Goal: Transaction & Acquisition: Purchase product/service

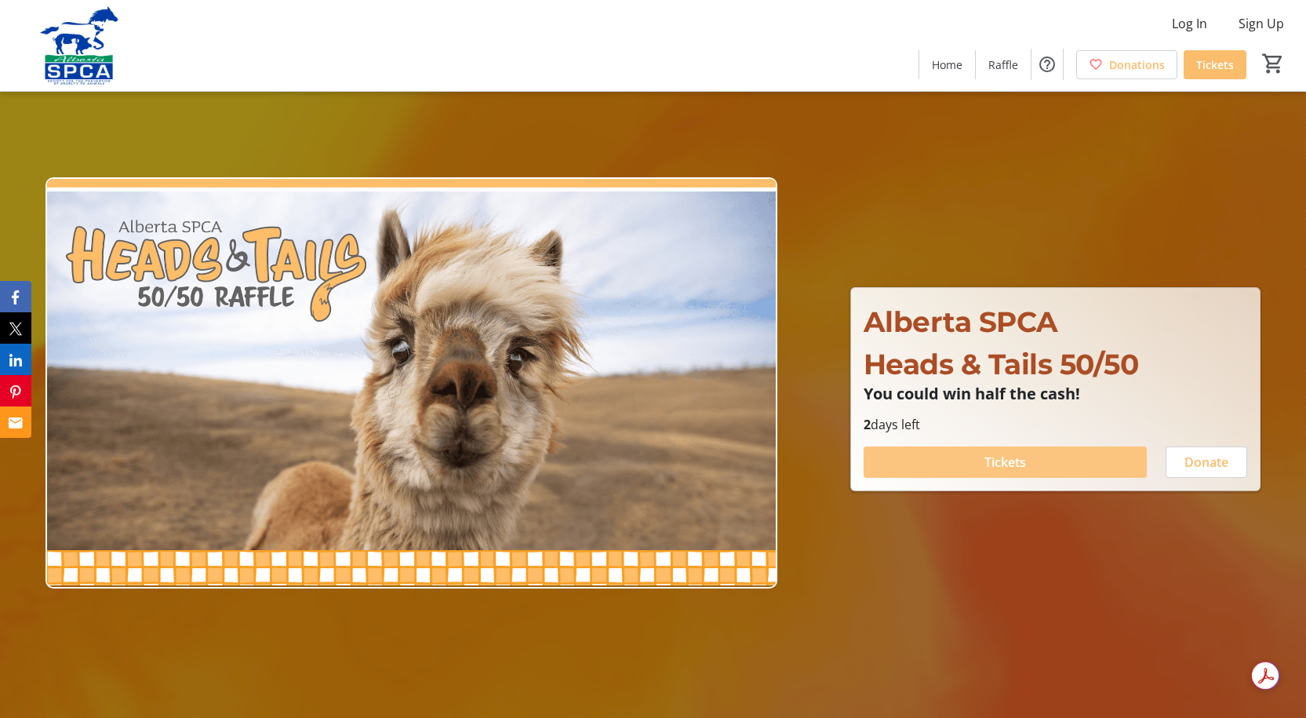
click at [944, 467] on span at bounding box center [1004, 462] width 283 height 38
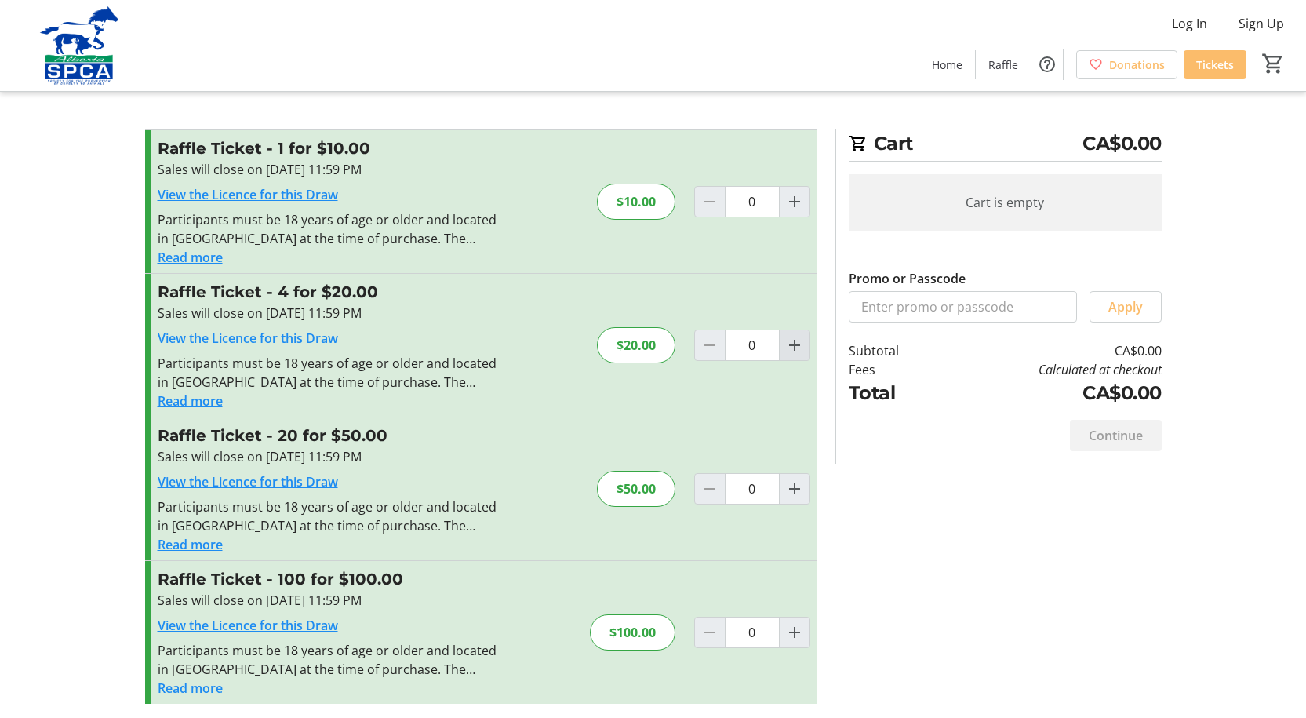
click at [797, 348] on mat-icon "Increment by one" at bounding box center [794, 345] width 19 height 19
type input "1"
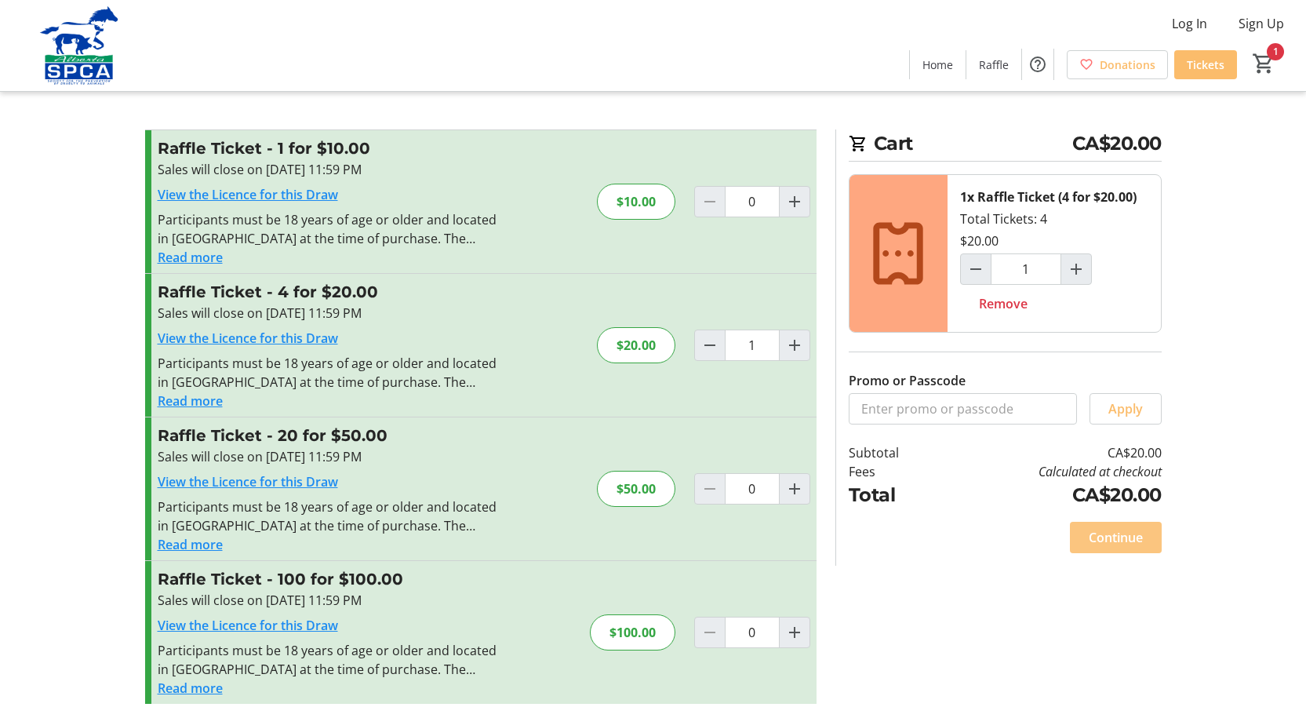
click at [1107, 533] on span "Continue" at bounding box center [1115, 537] width 54 height 19
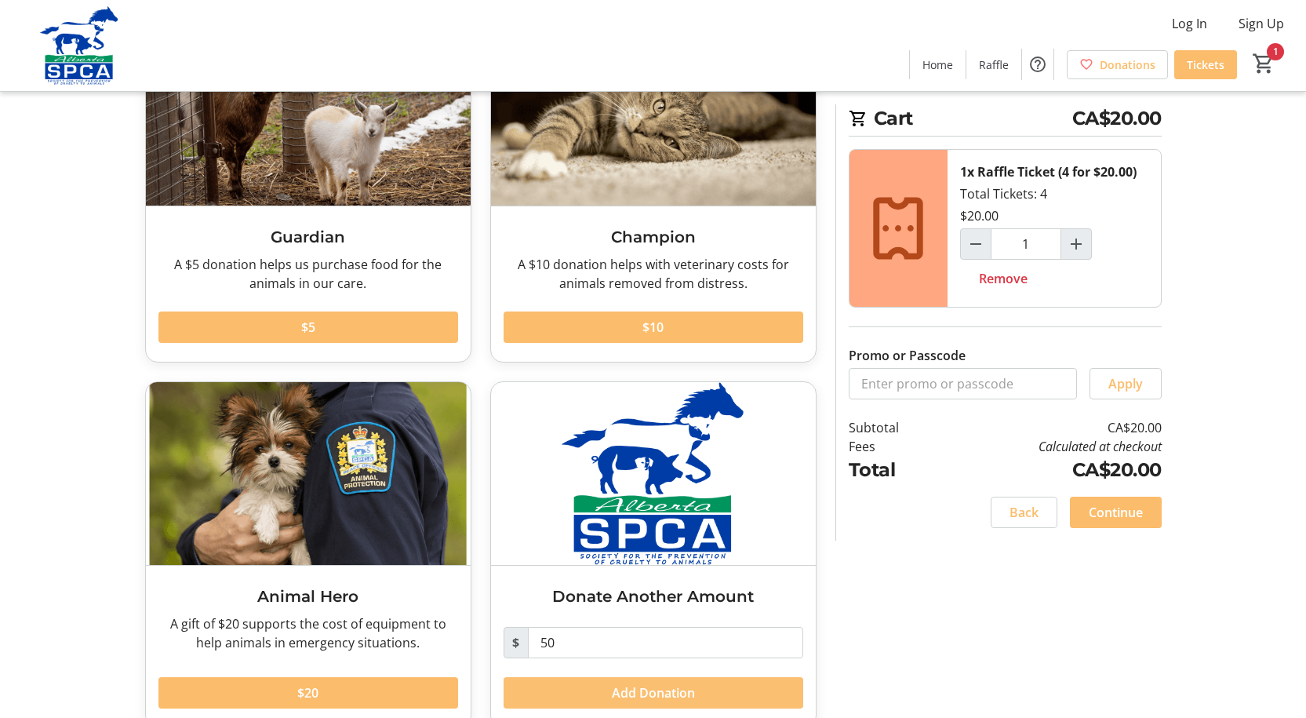
scroll to position [183, 0]
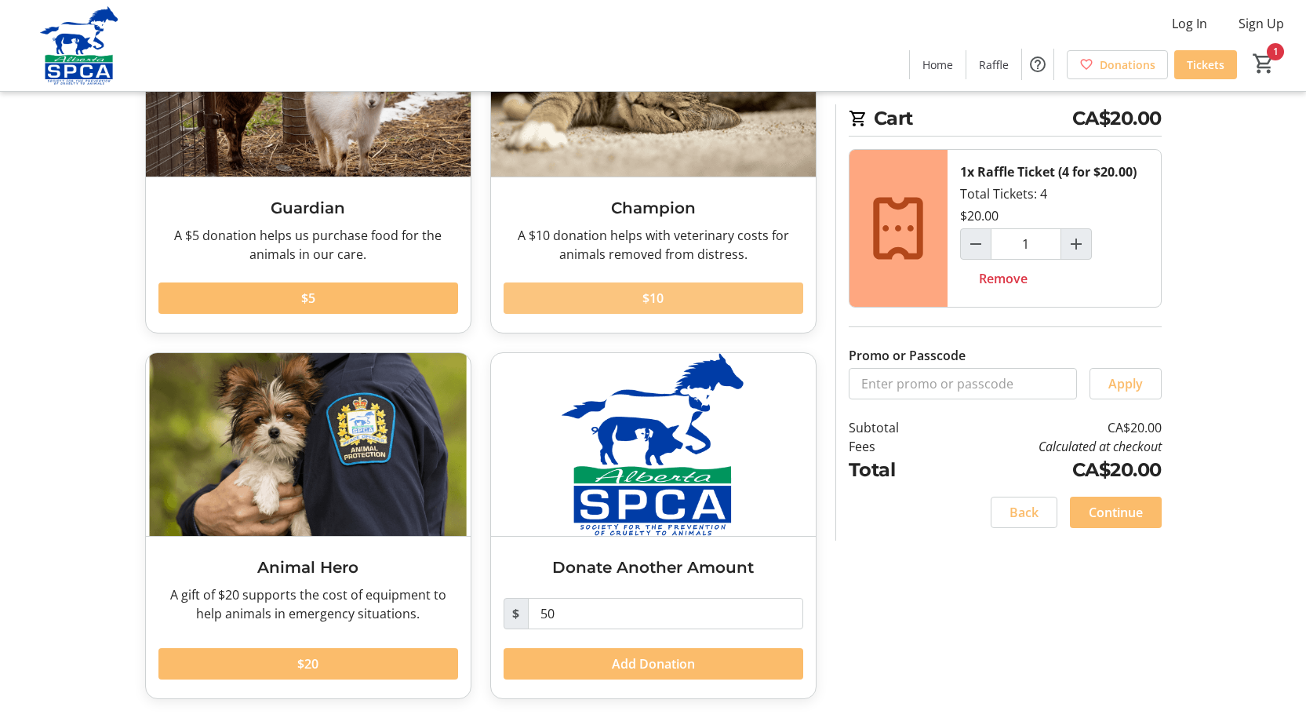
click at [590, 293] on span at bounding box center [653, 298] width 300 height 38
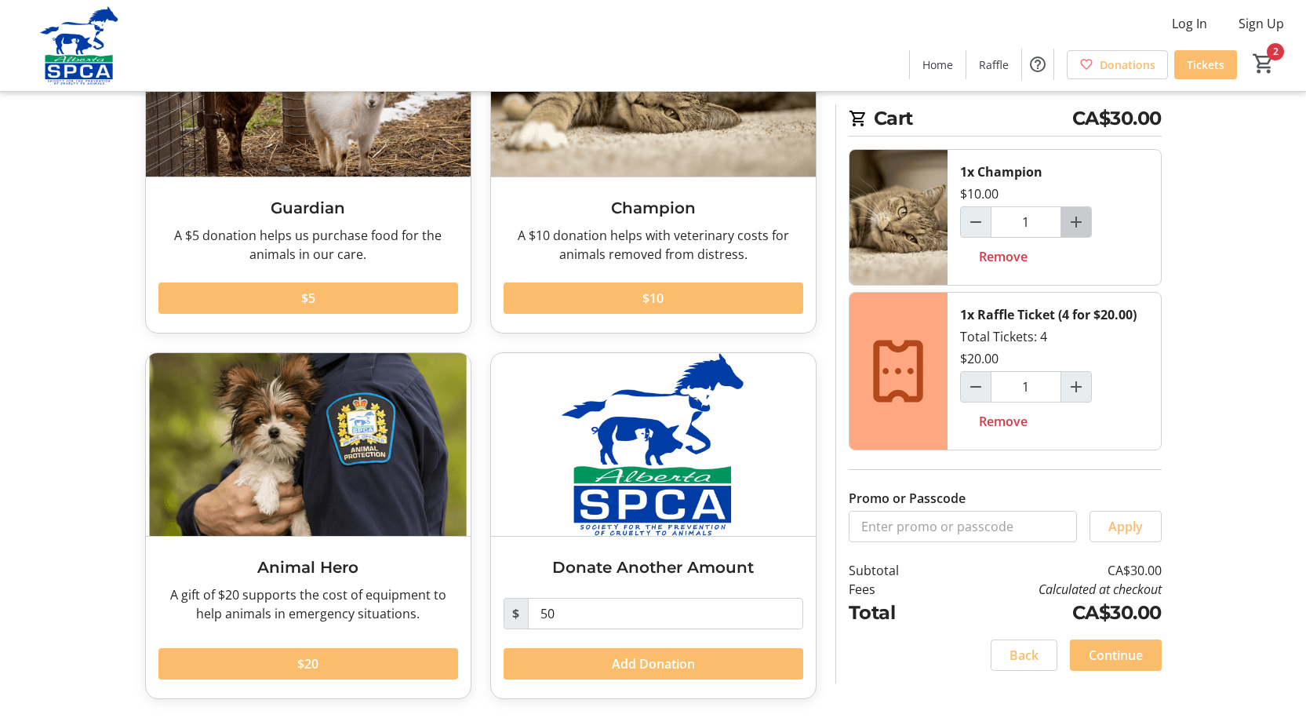
click at [1083, 217] on mat-icon "Increment by one" at bounding box center [1075, 222] width 19 height 19
click at [1082, 217] on mat-icon "Increment by one" at bounding box center [1075, 222] width 19 height 19
type input "3"
click at [623, 663] on span "Add Donation" at bounding box center [653, 663] width 83 height 19
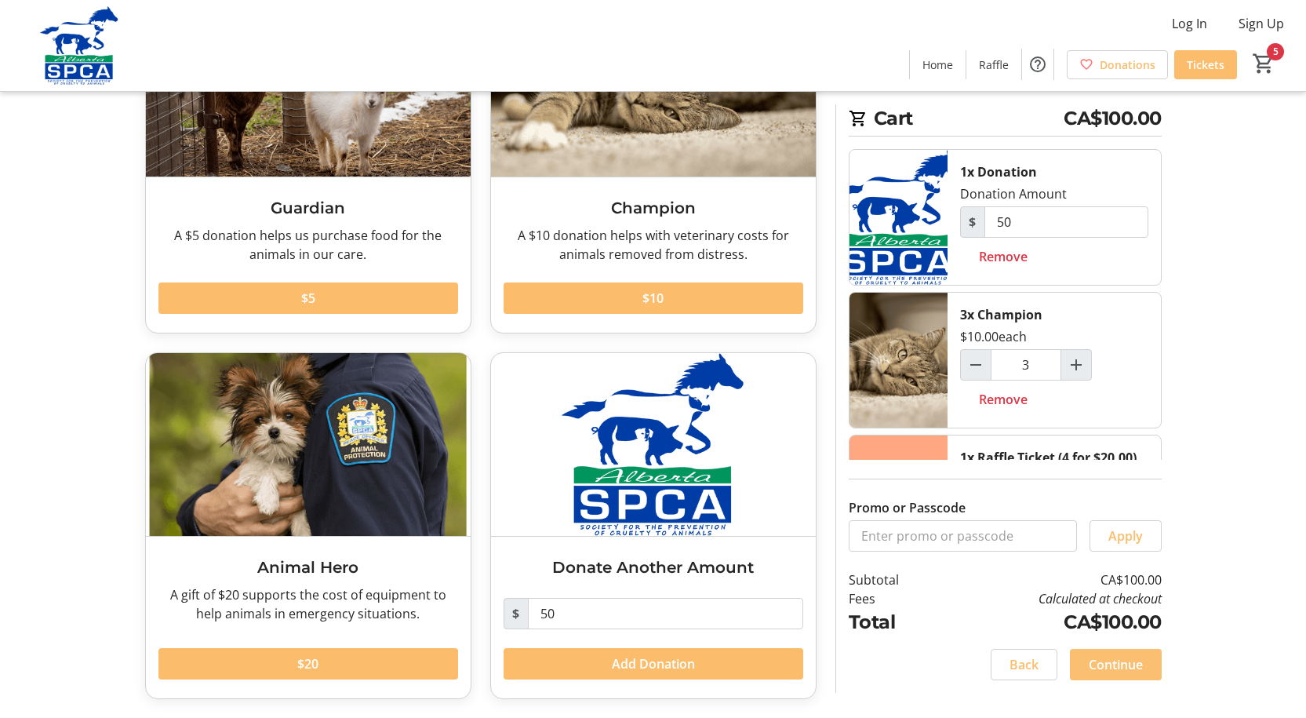
click at [1108, 663] on span "Continue" at bounding box center [1115, 664] width 54 height 19
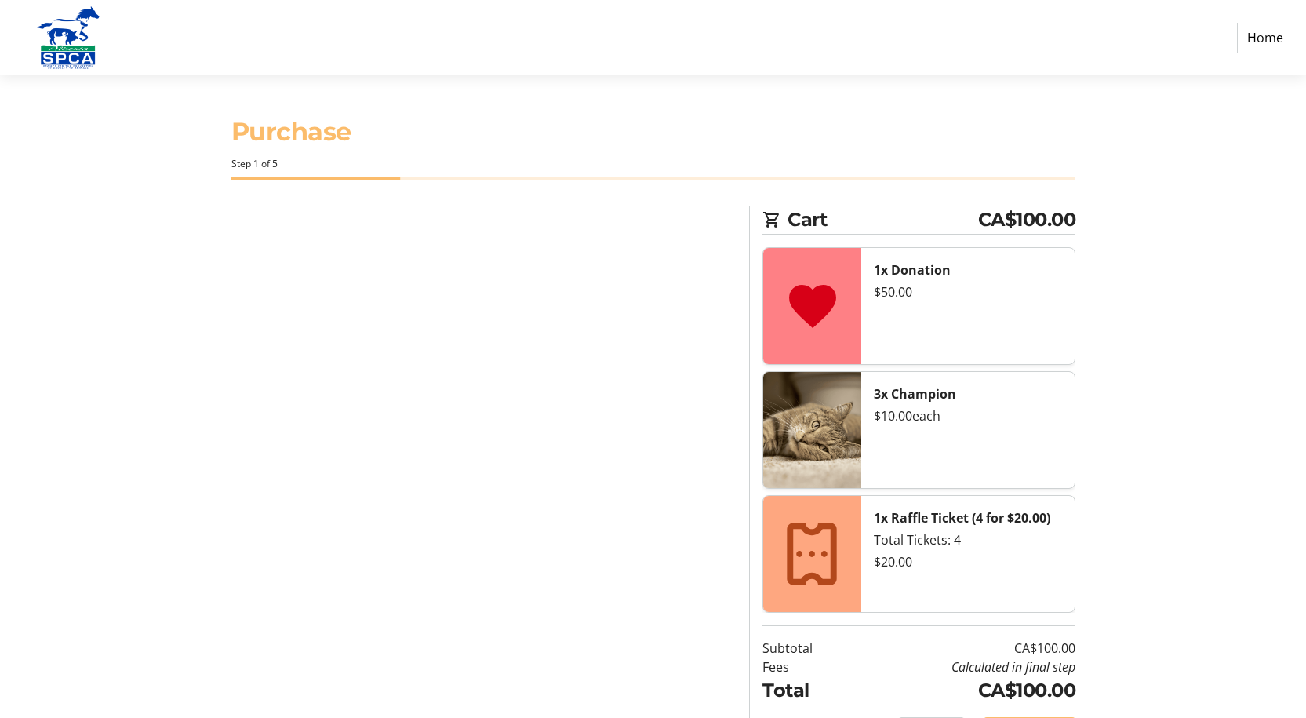
select select "CA"
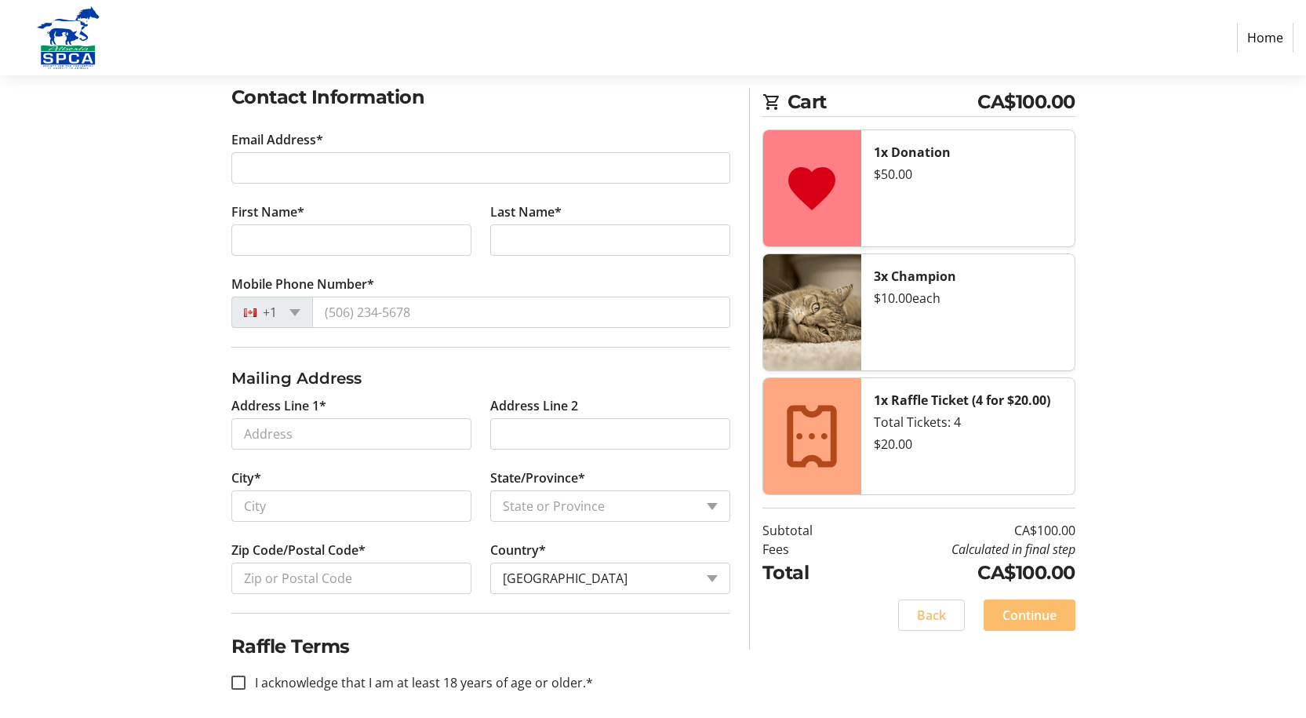
scroll to position [276, 0]
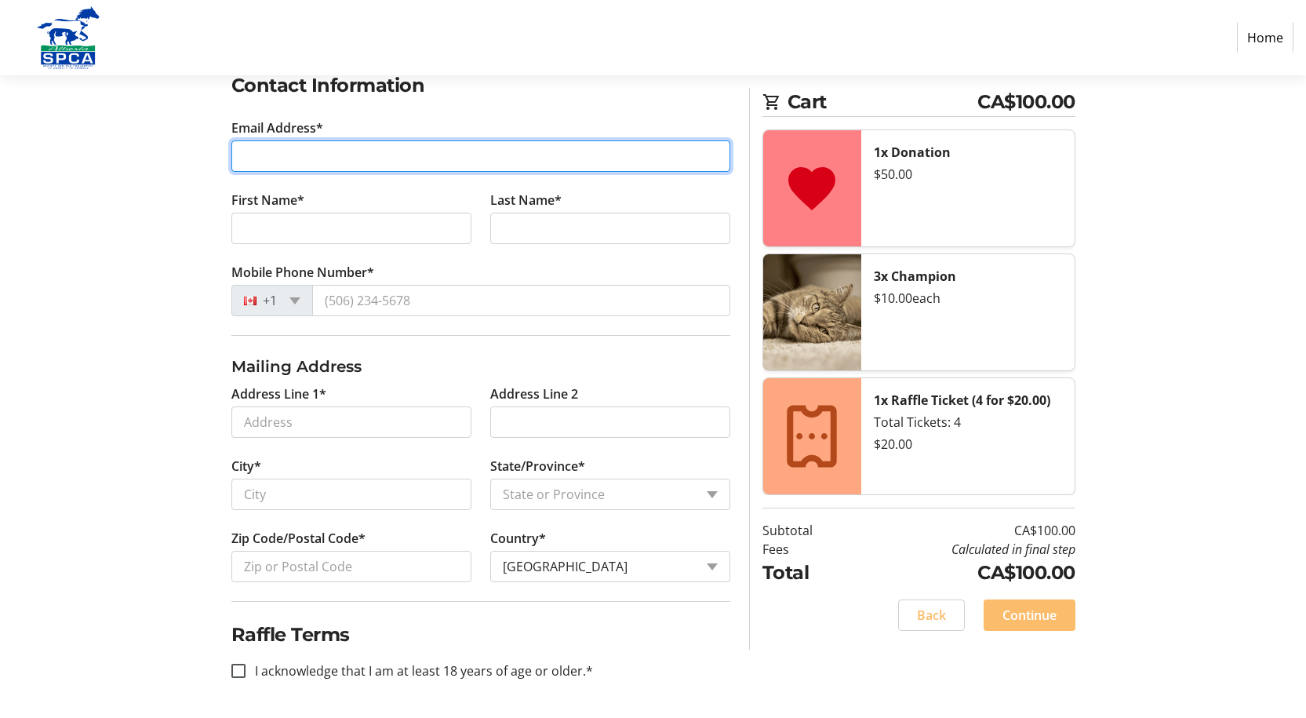
click at [247, 156] on input "Email Address*" at bounding box center [480, 155] width 499 height 31
type input "[EMAIL_ADDRESS][DOMAIN_NAME]"
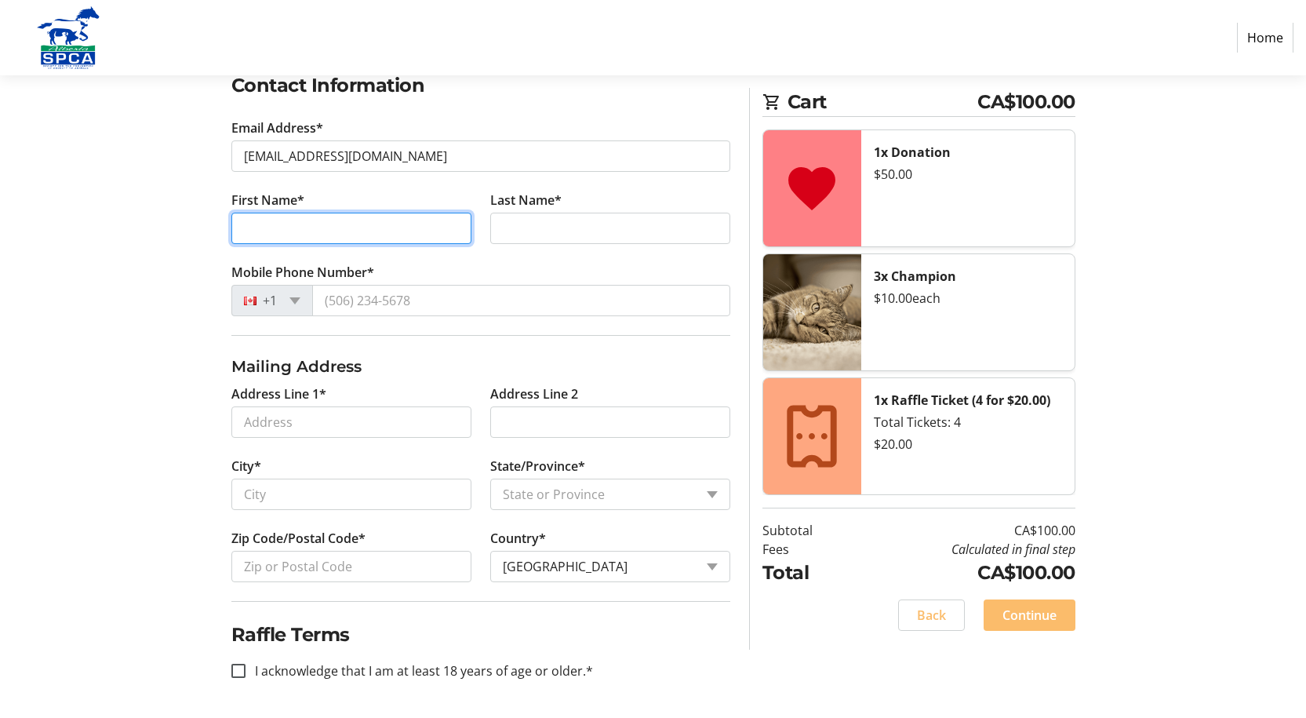
click at [249, 216] on input "First Name*" at bounding box center [351, 228] width 240 height 31
type input "[PERSON_NAME]"
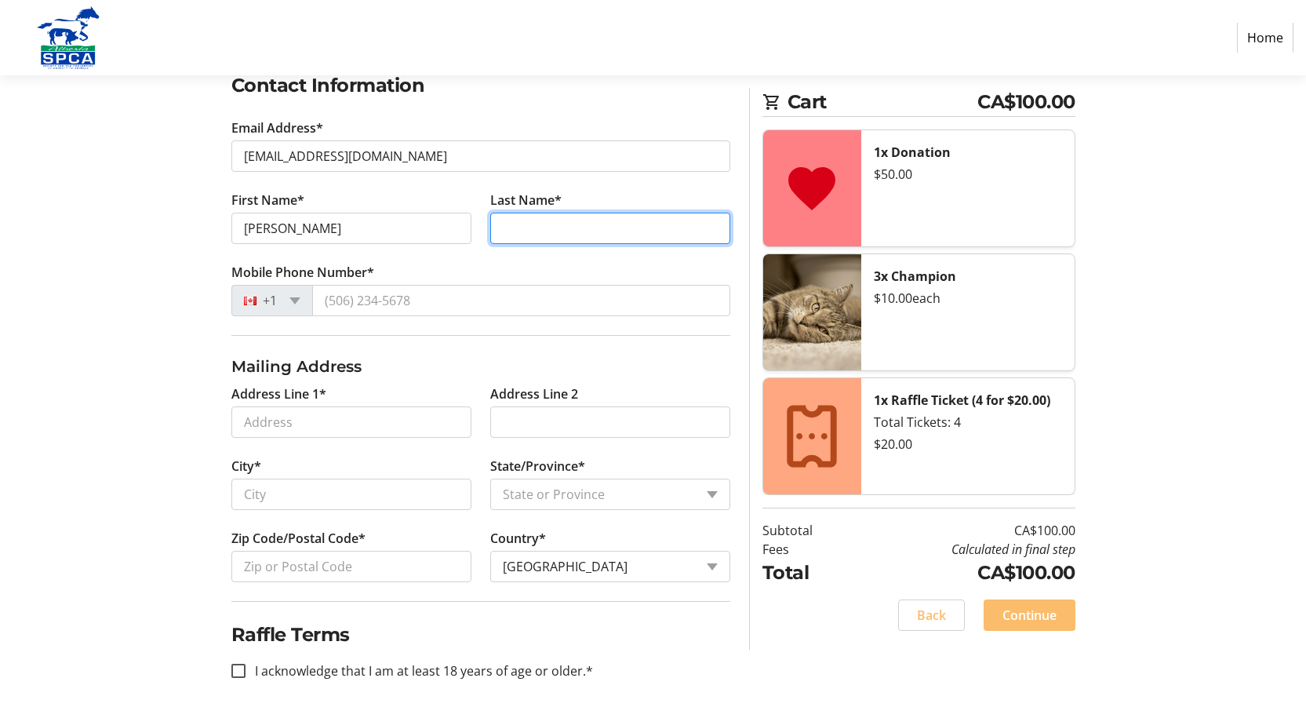
click at [506, 220] on input "Last Name*" at bounding box center [610, 228] width 240 height 31
type input "[PERSON_NAME]"
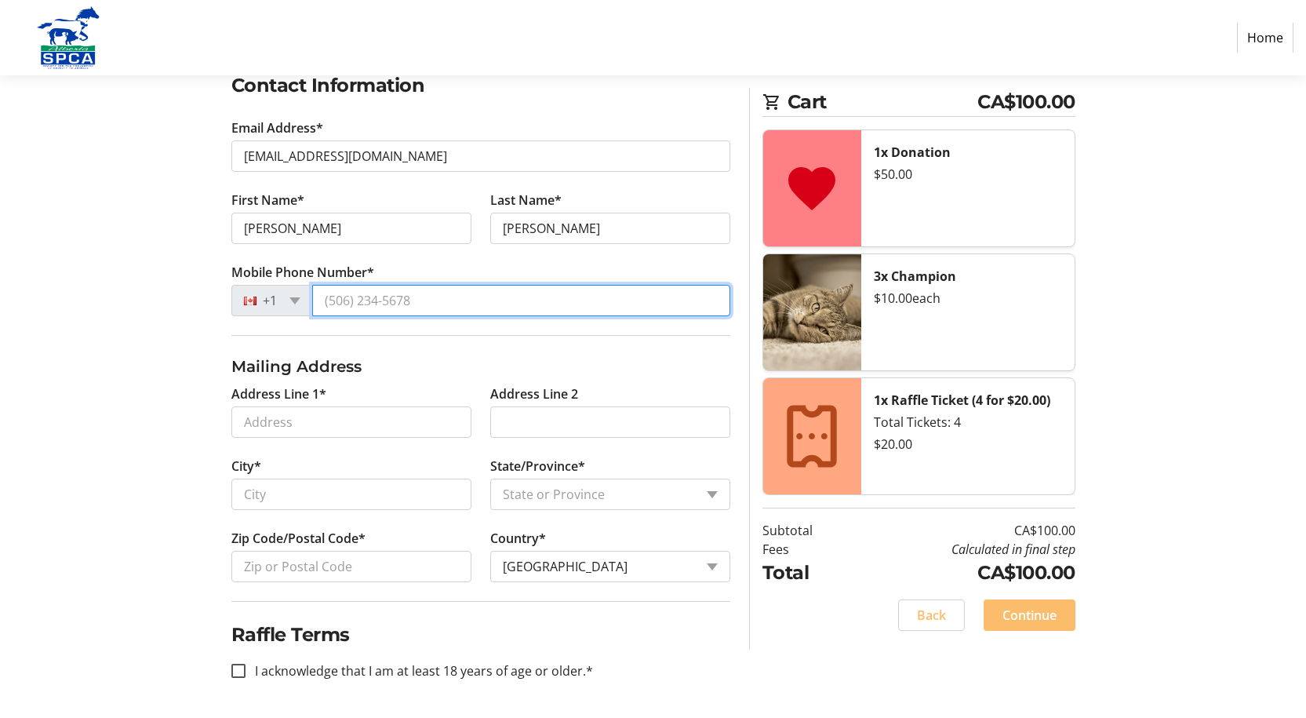
drag, startPoint x: 417, startPoint y: 296, endPoint x: 212, endPoint y: 277, distance: 206.3
click at [231, 278] on tr-form-field "Mobile Phone Number* +1" at bounding box center [480, 299] width 499 height 72
type input "[PHONE_NUMBER]"
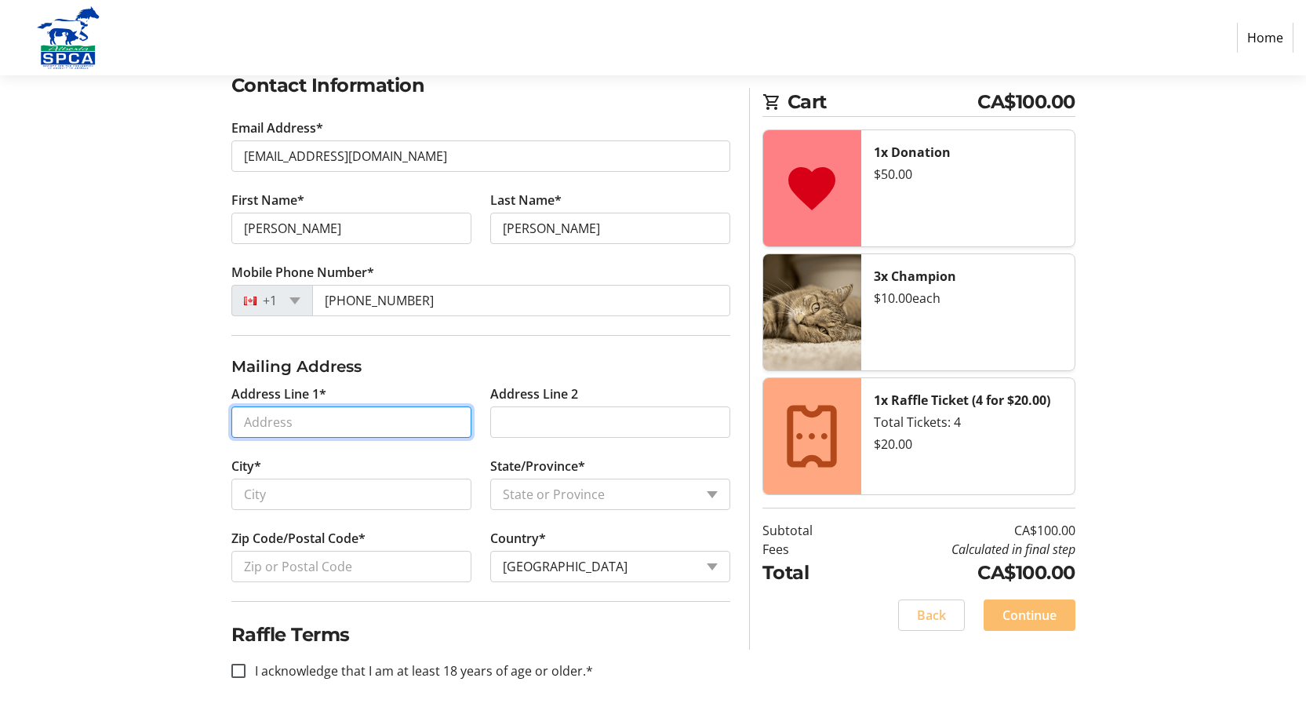
click at [315, 425] on input "Address Line 1*" at bounding box center [351, 421] width 240 height 31
type input "S407 B2 C3"
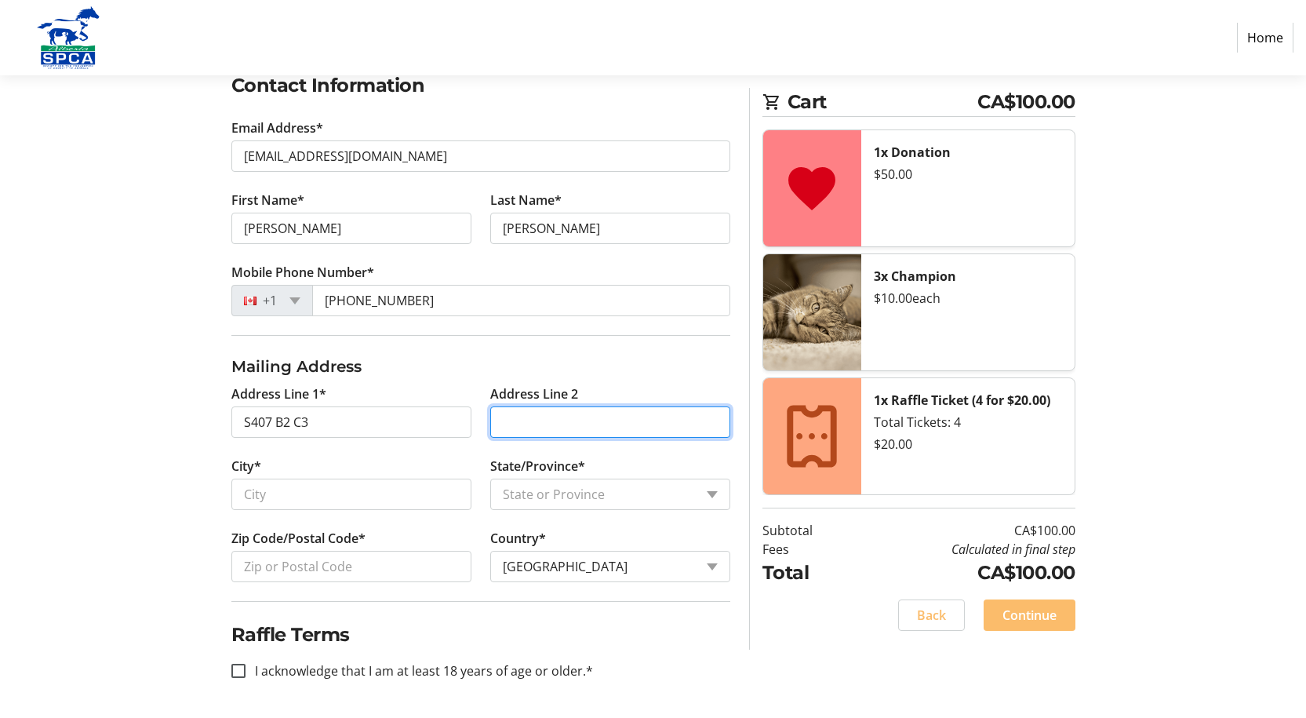
click at [507, 425] on input "Address Line 2" at bounding box center [610, 421] width 240 height 31
type input "RR3"
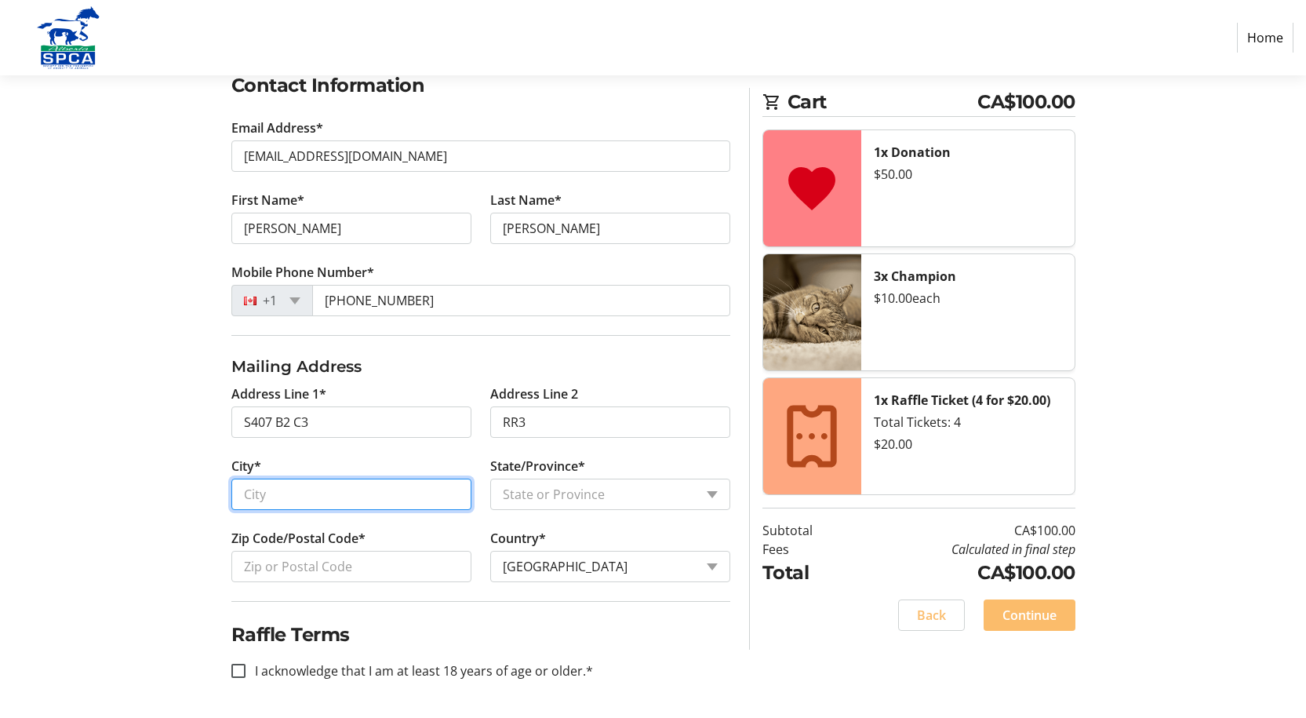
click at [268, 497] on input "City*" at bounding box center [351, 493] width 240 height 31
type input "[GEOGRAPHIC_DATA]"
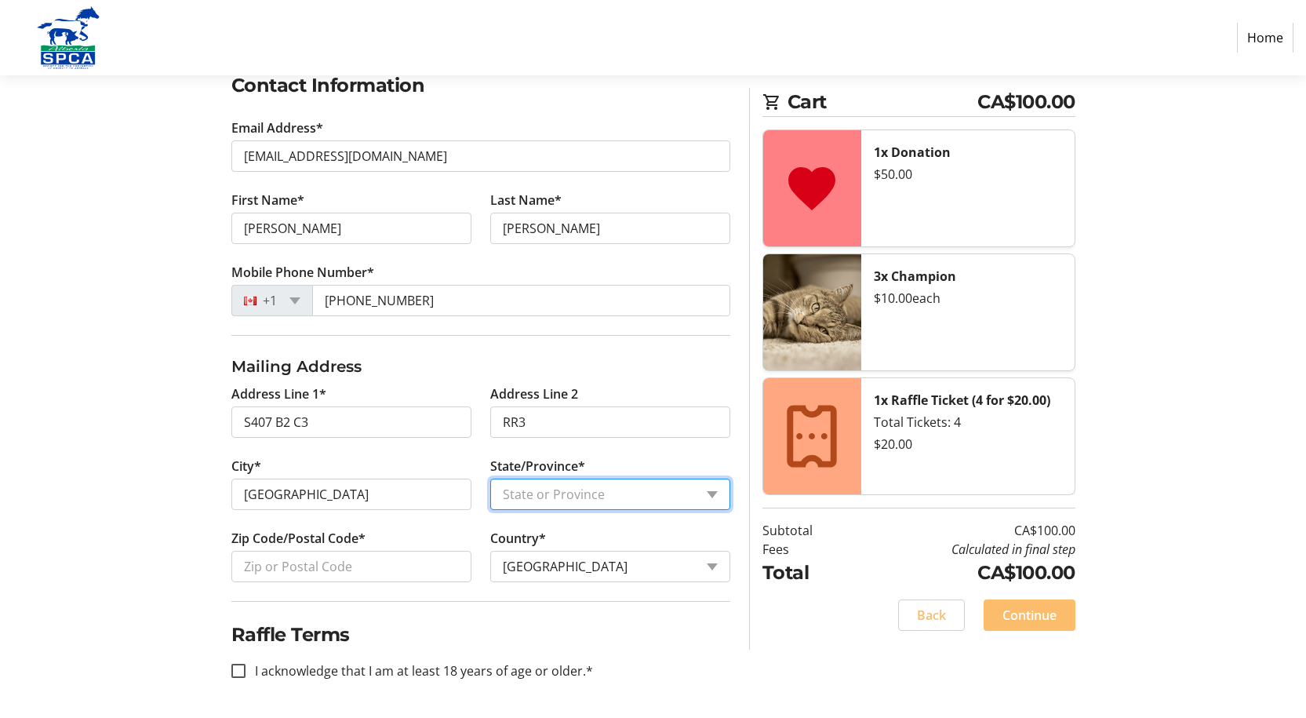
click at [634, 496] on select "State or Province State or Province [GEOGRAPHIC_DATA] [GEOGRAPHIC_DATA] [GEOGRA…" at bounding box center [610, 493] width 240 height 31
select select "AB"
click at [490, 478] on select "State or Province State or Province [GEOGRAPHIC_DATA] [GEOGRAPHIC_DATA] [GEOGRA…" at bounding box center [610, 493] width 240 height 31
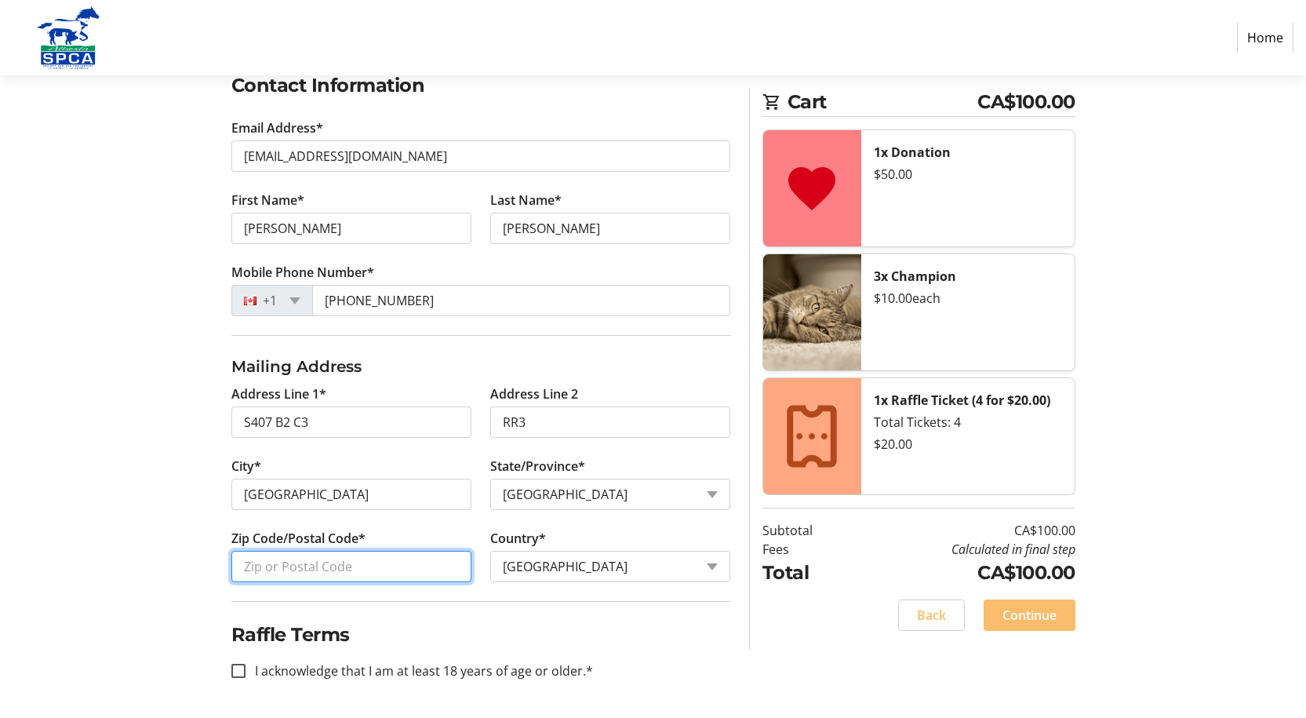
click at [343, 563] on input "Zip Code/Postal Code*" at bounding box center [351, 565] width 240 height 31
type input "T7A 2A3"
click at [238, 666] on input "I acknowledge that I am at least 18 years of age or older.*" at bounding box center [238, 670] width 14 height 14
checkbox input "true"
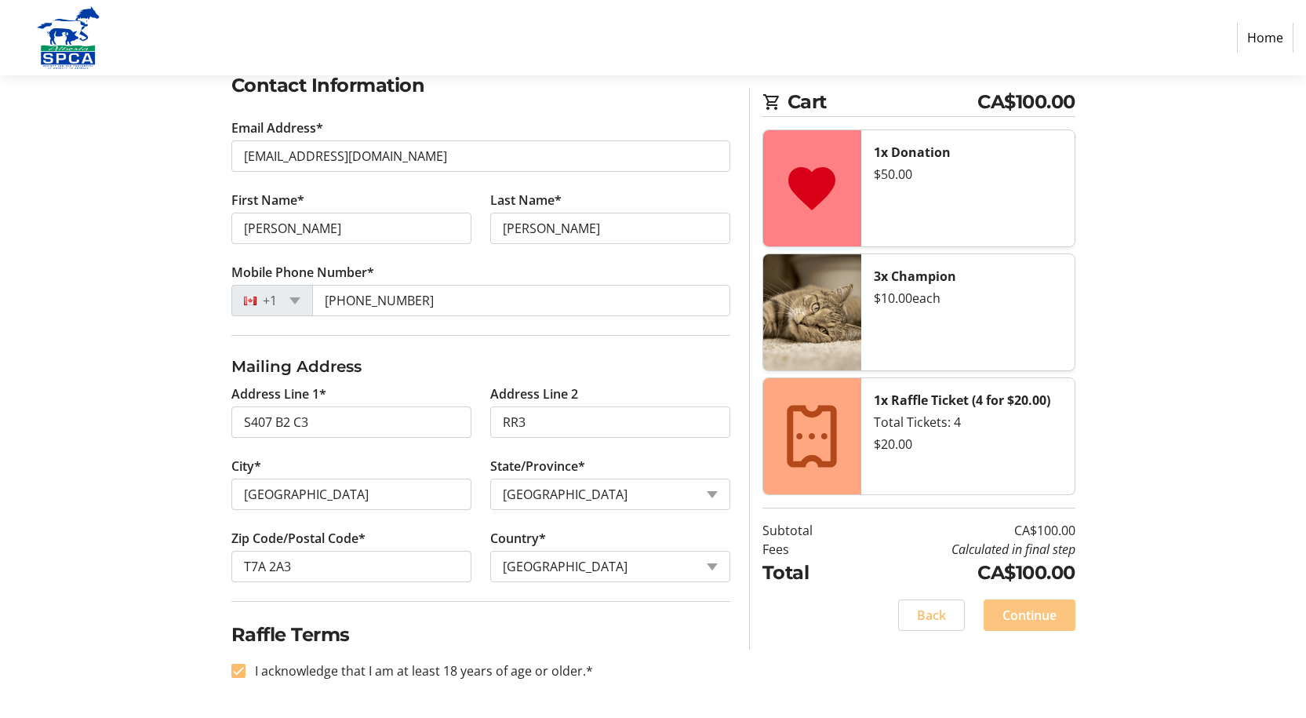
click at [1013, 615] on span "Continue" at bounding box center [1029, 614] width 54 height 19
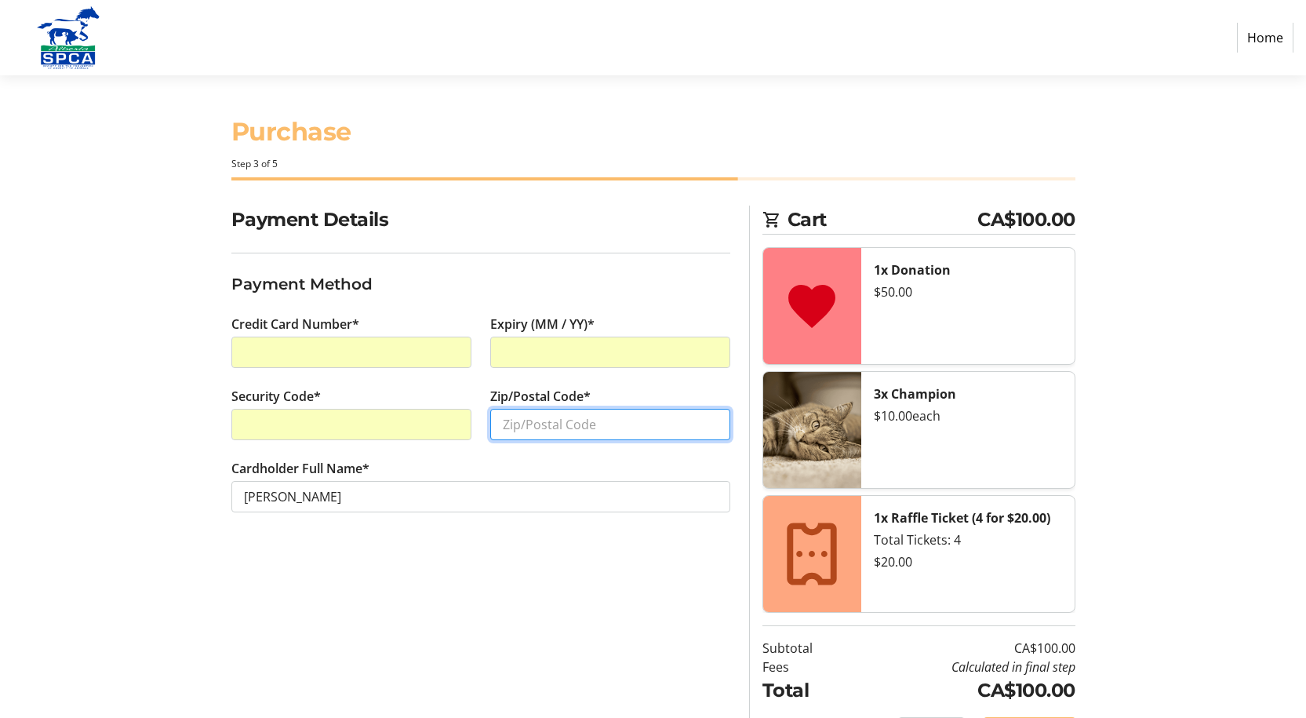
click at [503, 424] on input "Zip/Postal Code*" at bounding box center [610, 424] width 240 height 31
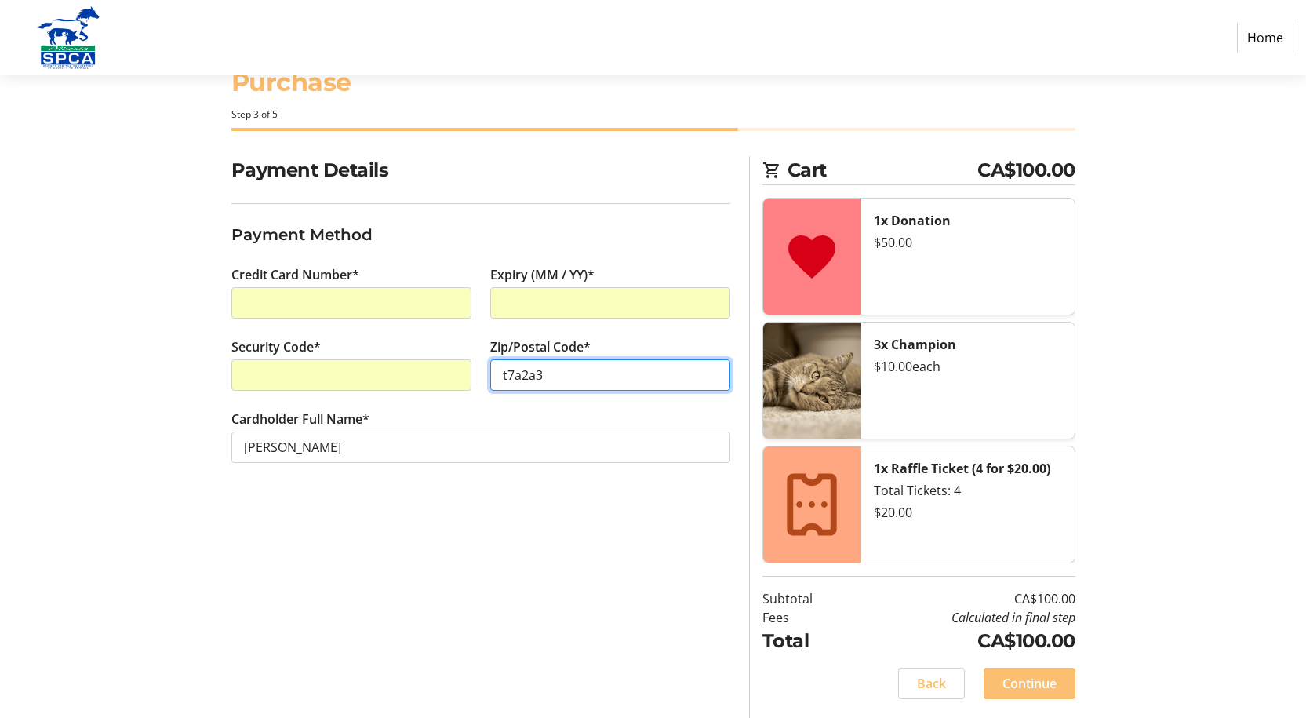
type input "t7a2a3"
click at [1027, 685] on span "Continue" at bounding box center [1029, 683] width 54 height 19
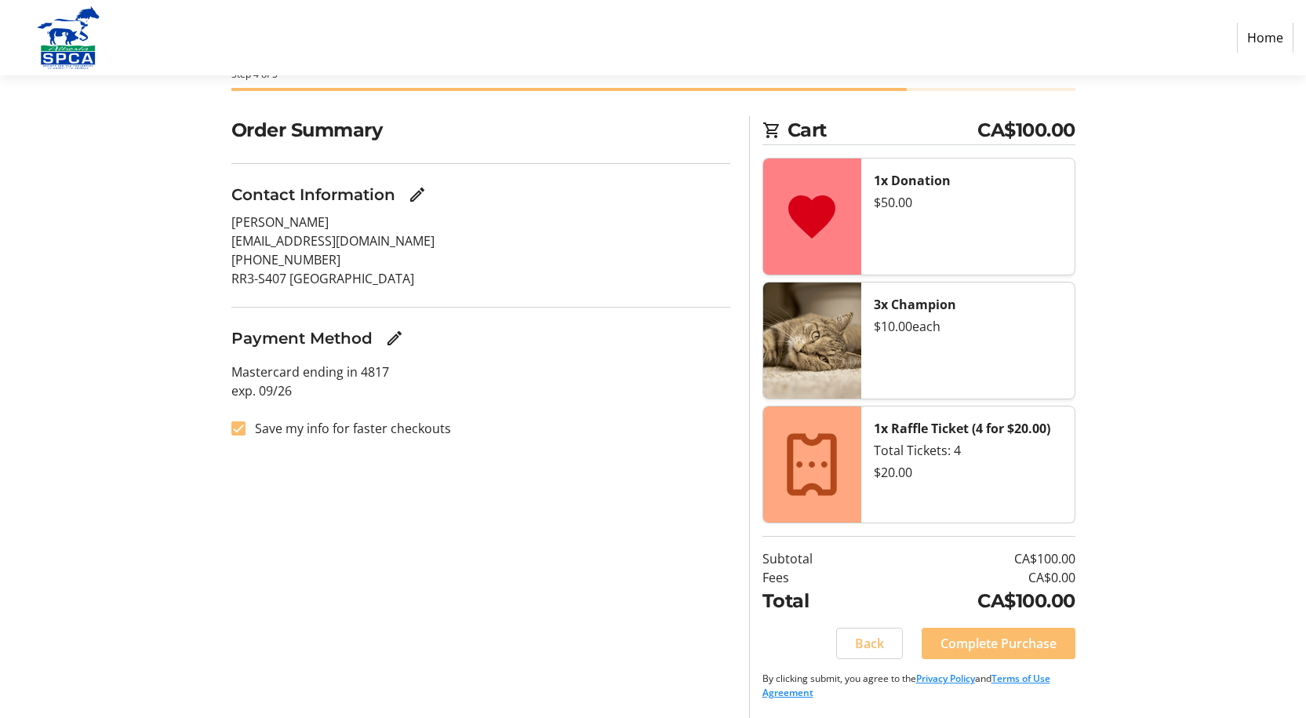
scroll to position [90, 0]
click at [979, 643] on span "Complete Purchase" at bounding box center [998, 642] width 116 height 19
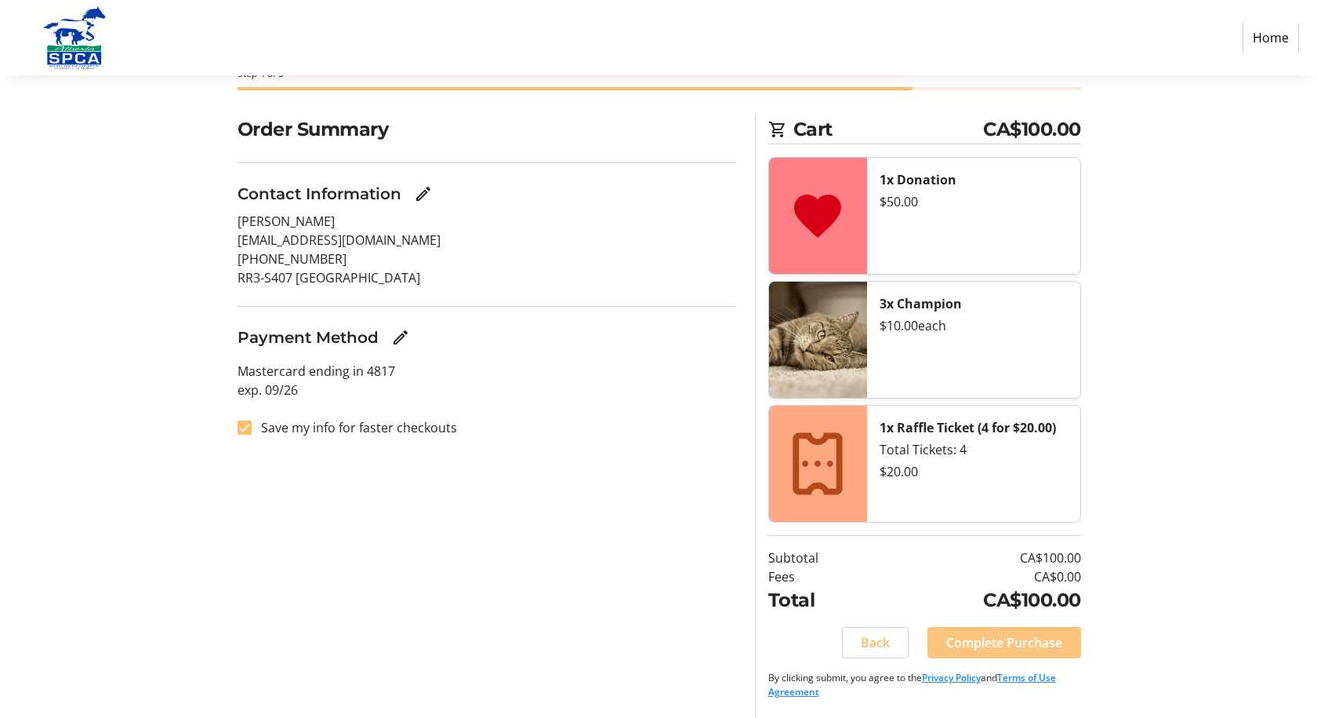
scroll to position [0, 0]
